Goal: Information Seeking & Learning: Understand process/instructions

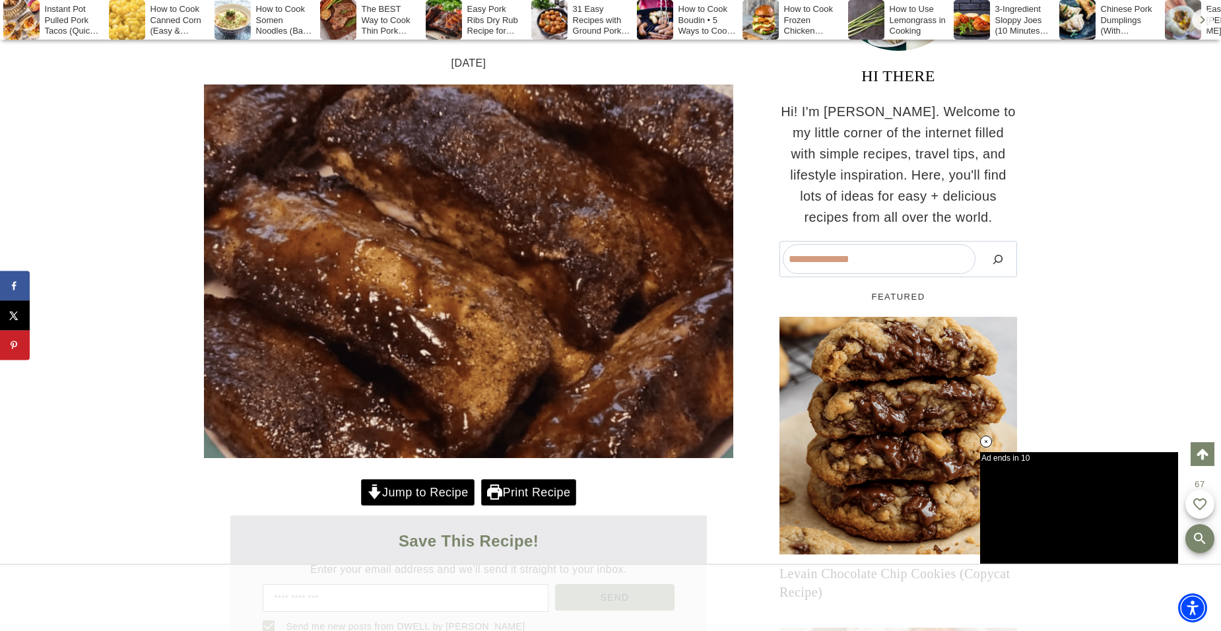
click at [428, 492] on link "Jump to Recipe" at bounding box center [418, 492] width 114 height 27
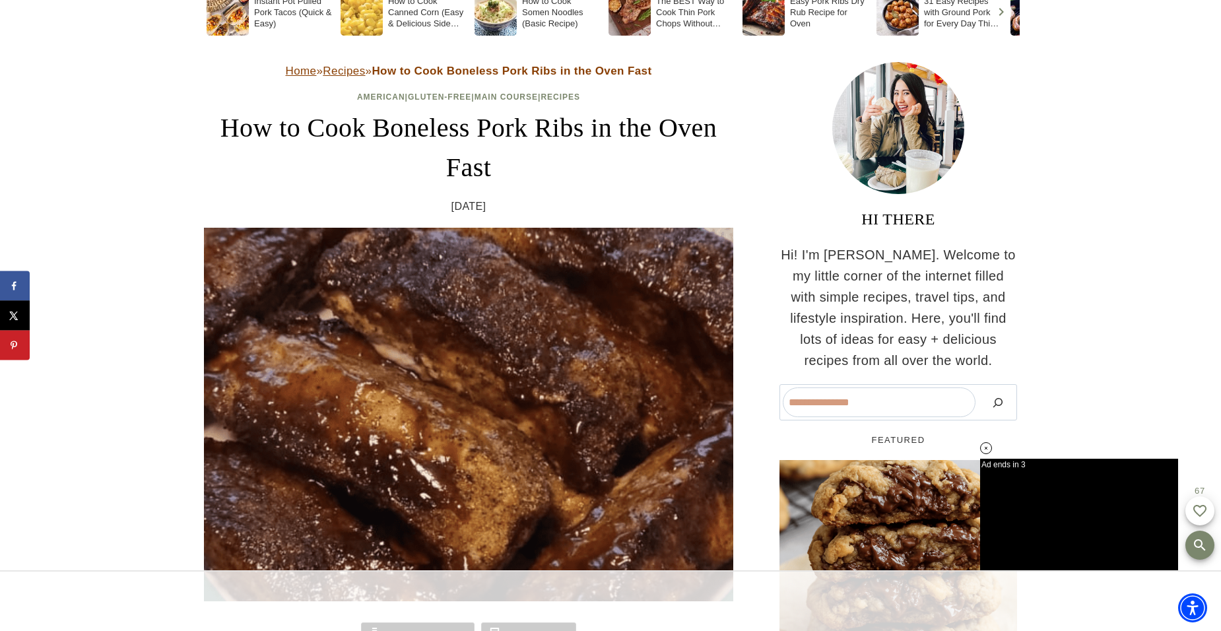
scroll to position [330, 0]
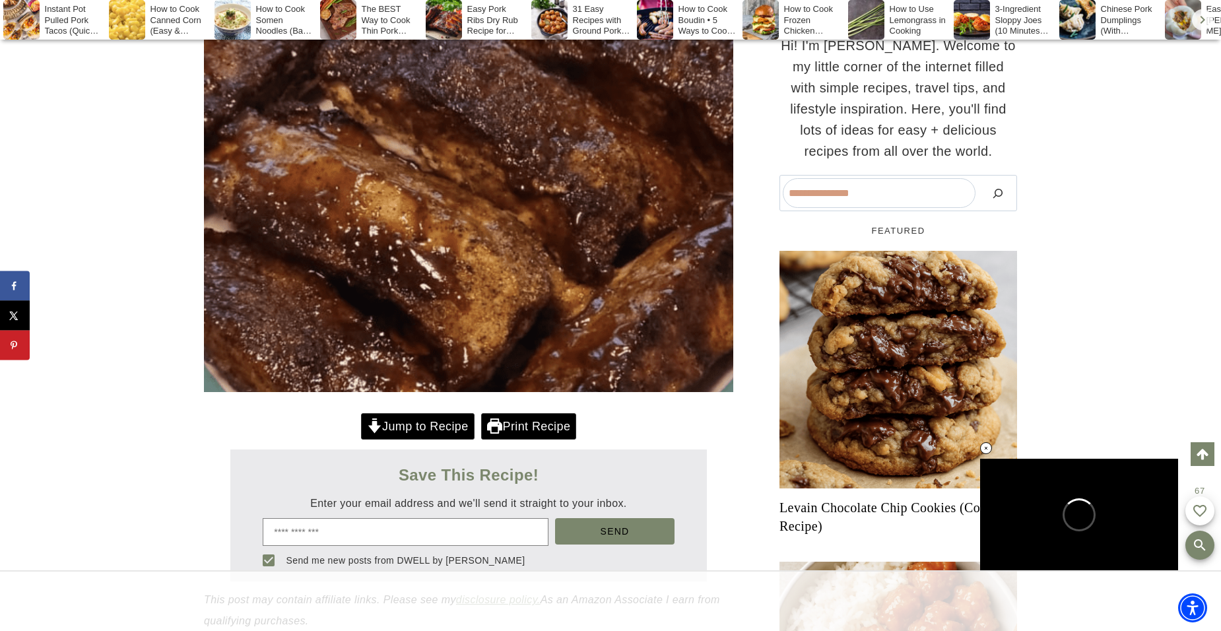
click at [428, 426] on link "Jump to Recipe" at bounding box center [418, 426] width 114 height 27
